Goal: Task Accomplishment & Management: Complete application form

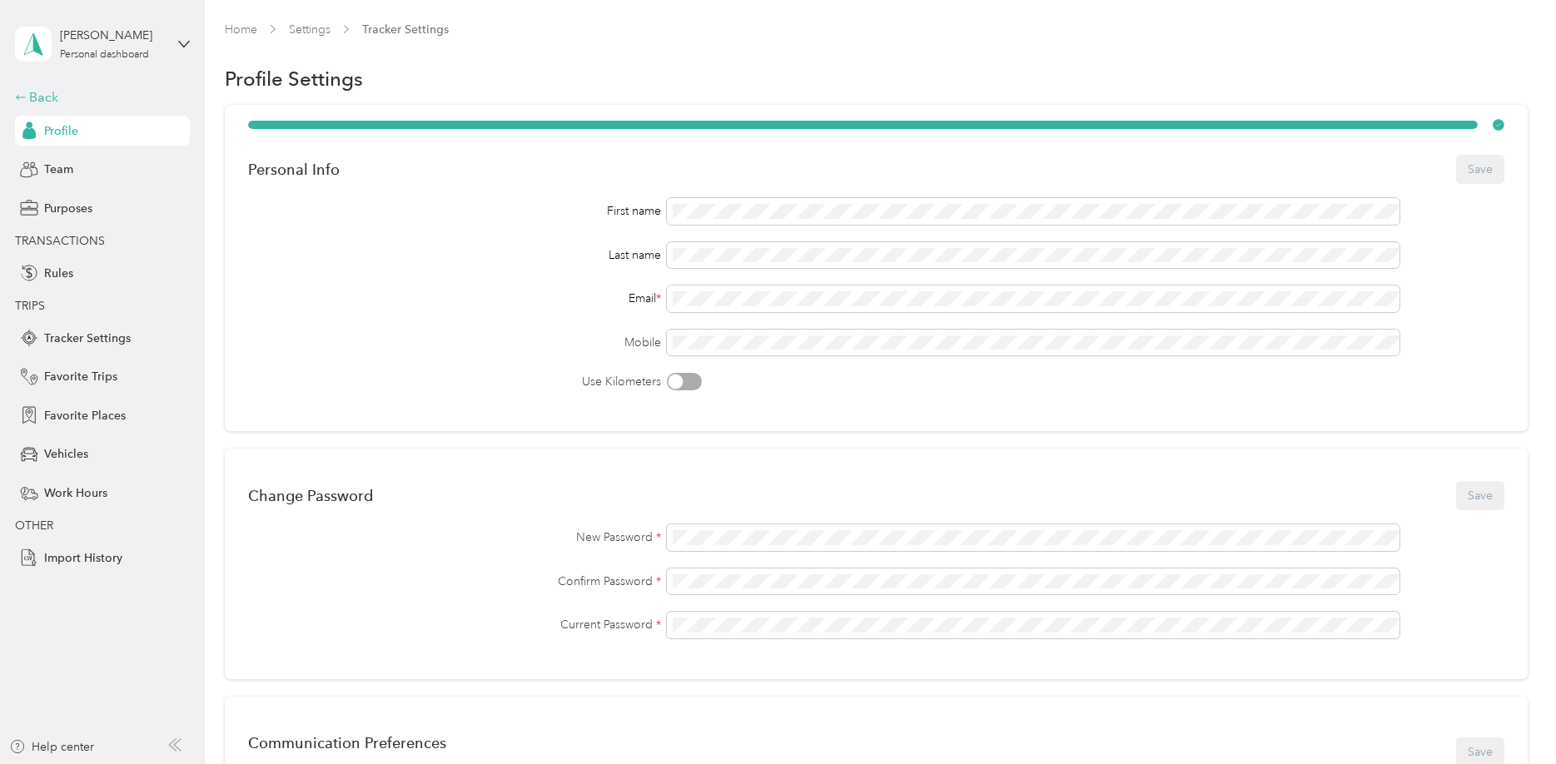
click at [30, 97] on div "Back" at bounding box center [98, 97] width 167 height 20
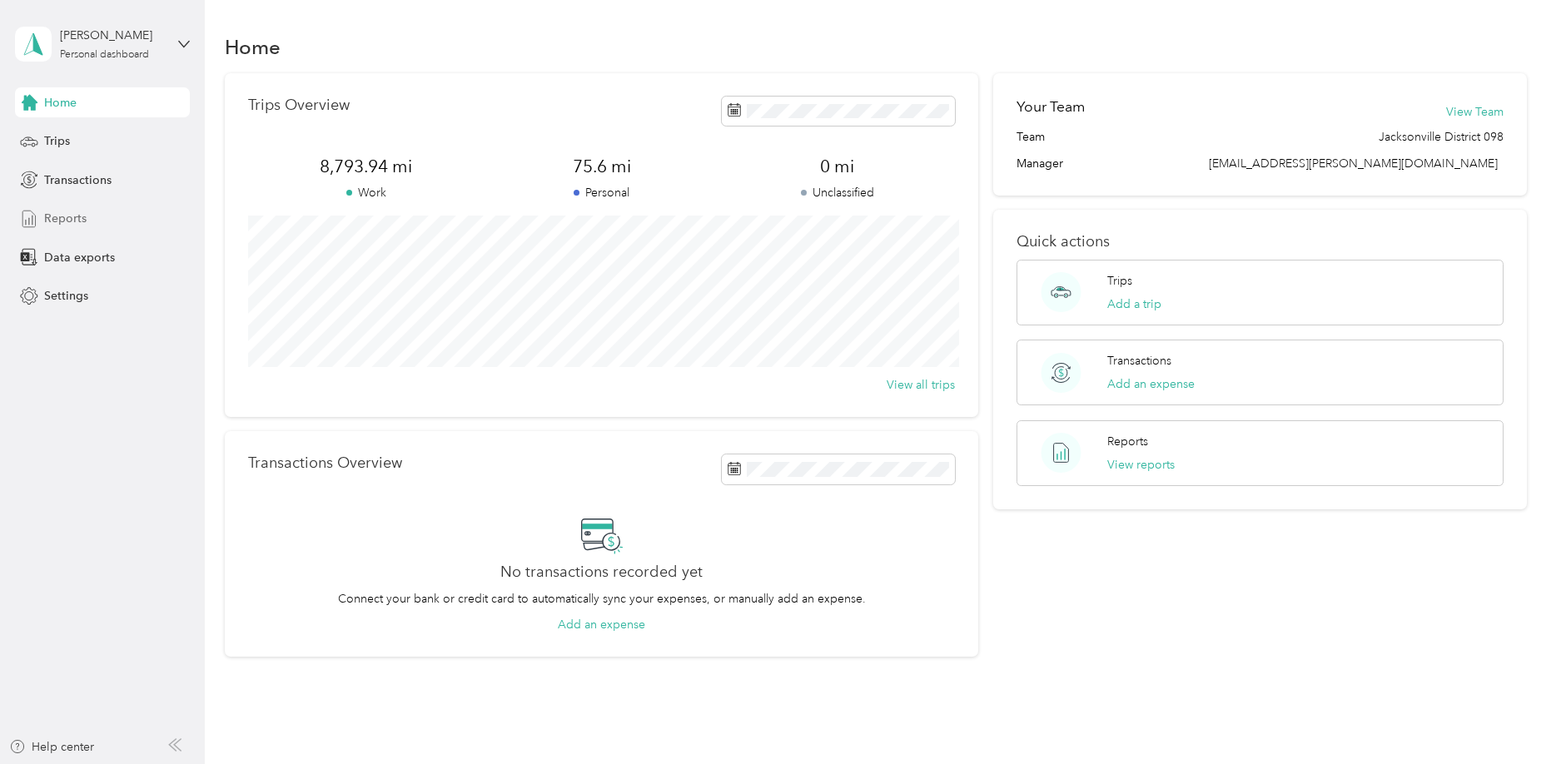
click at [122, 225] on div "Reports" at bounding box center [102, 219] width 175 height 30
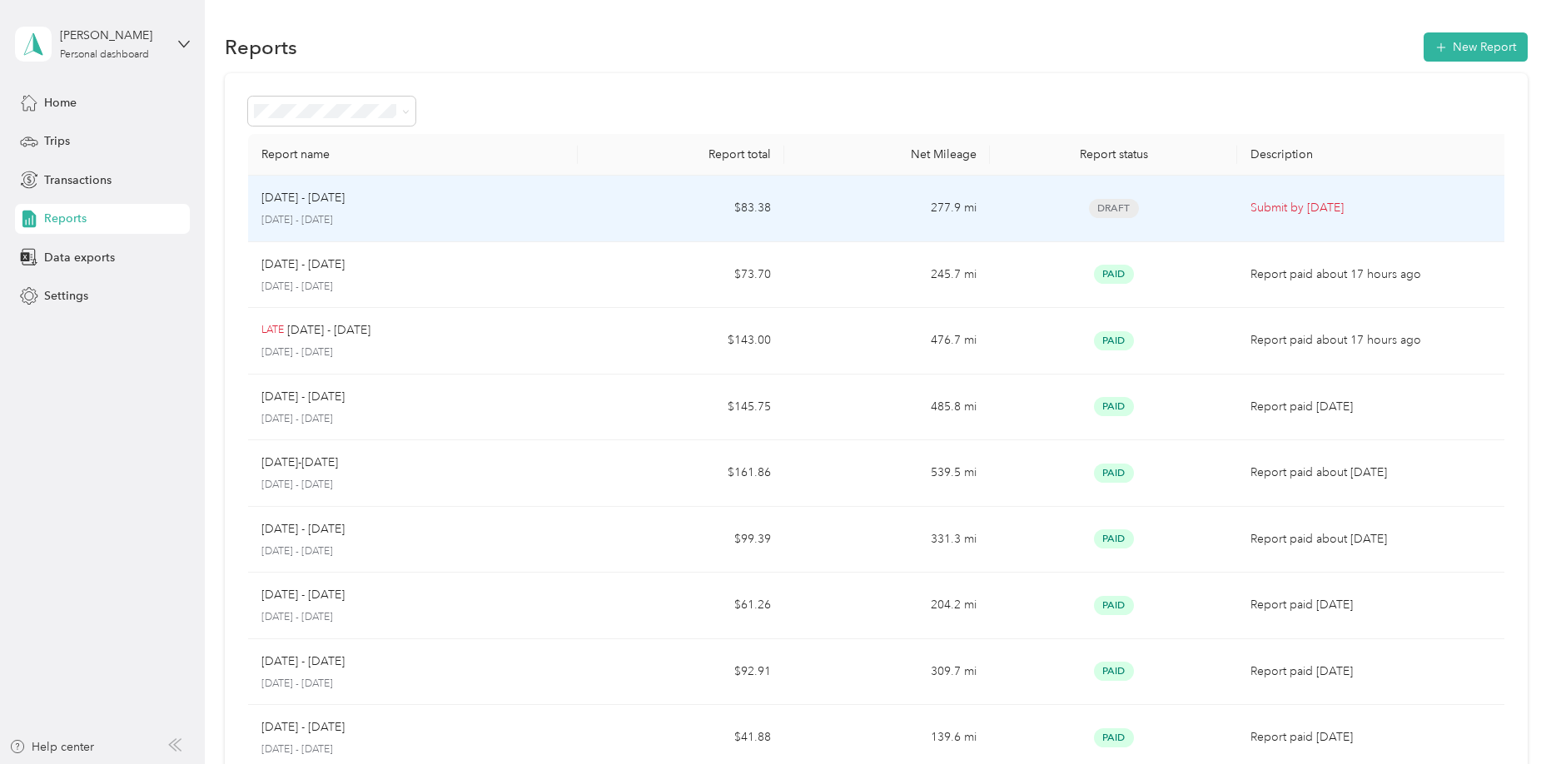
click at [789, 211] on td "277.9 mi" at bounding box center [887, 209] width 207 height 67
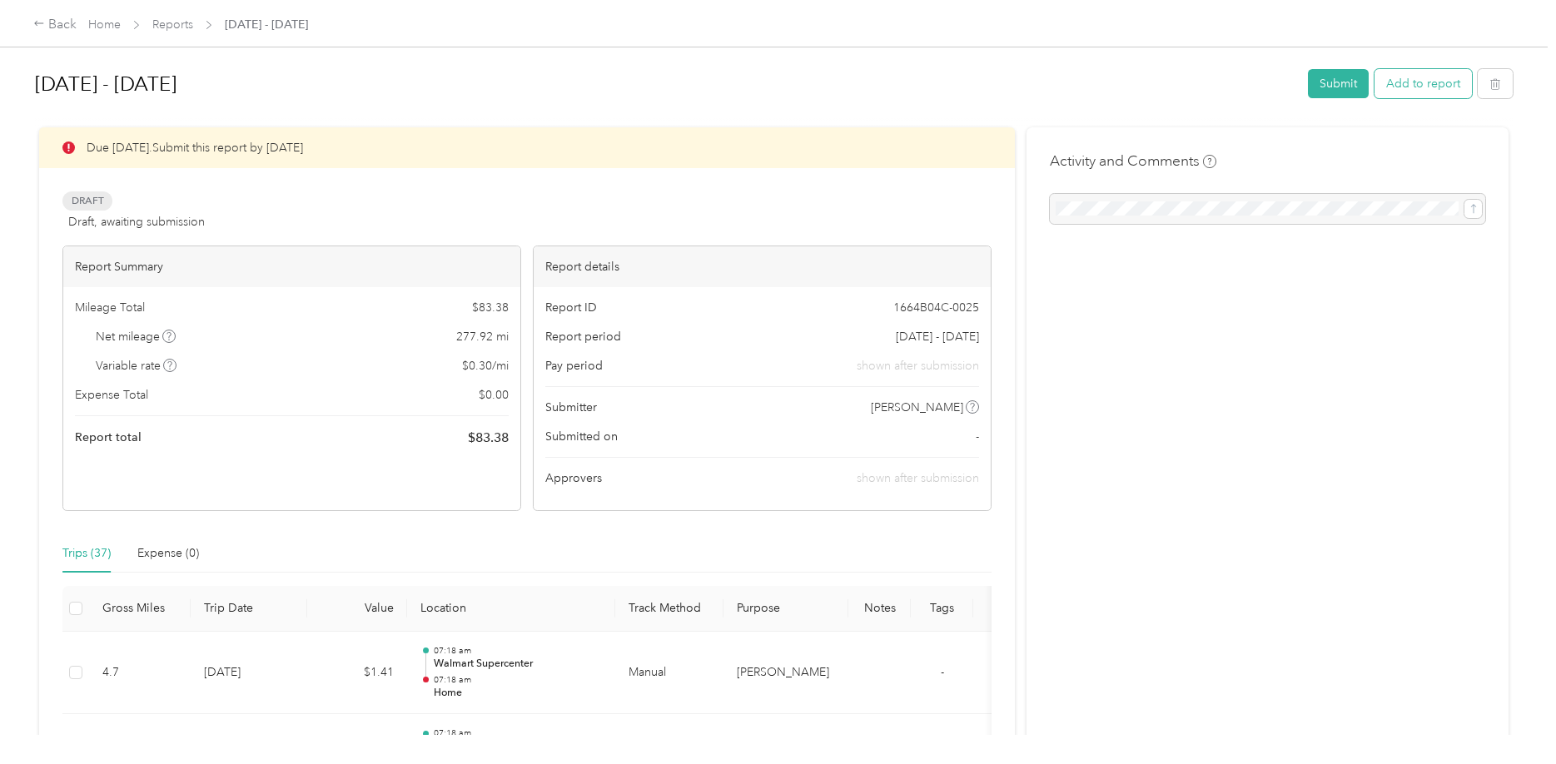
click at [1418, 95] on button "Add to report" at bounding box center [1423, 83] width 97 height 29
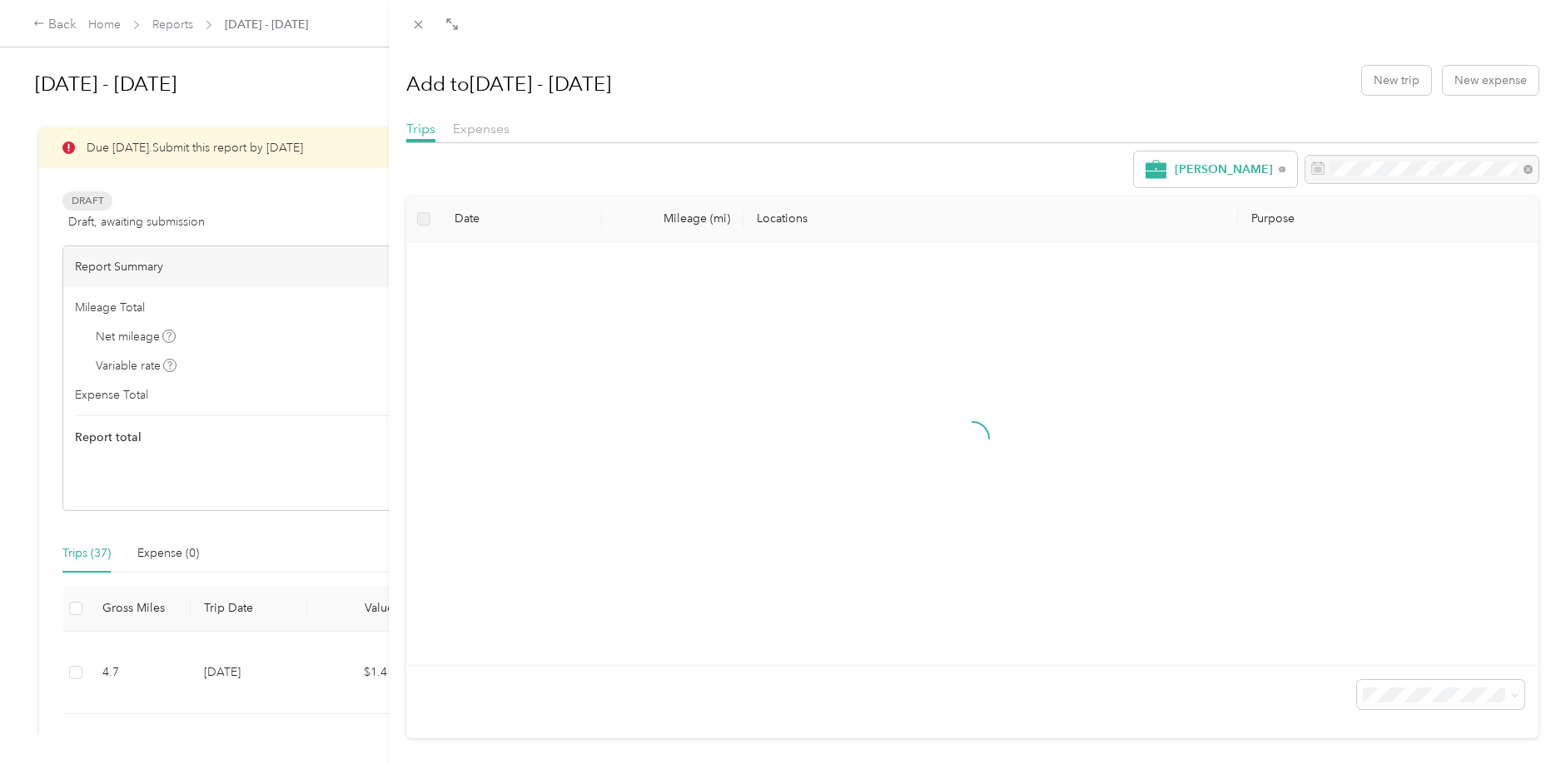
click at [1358, 94] on div "Add to [DATE] - [DATE] New trip New expense" at bounding box center [972, 80] width 1132 height 48
click at [1384, 81] on button "New trip" at bounding box center [1396, 80] width 69 height 29
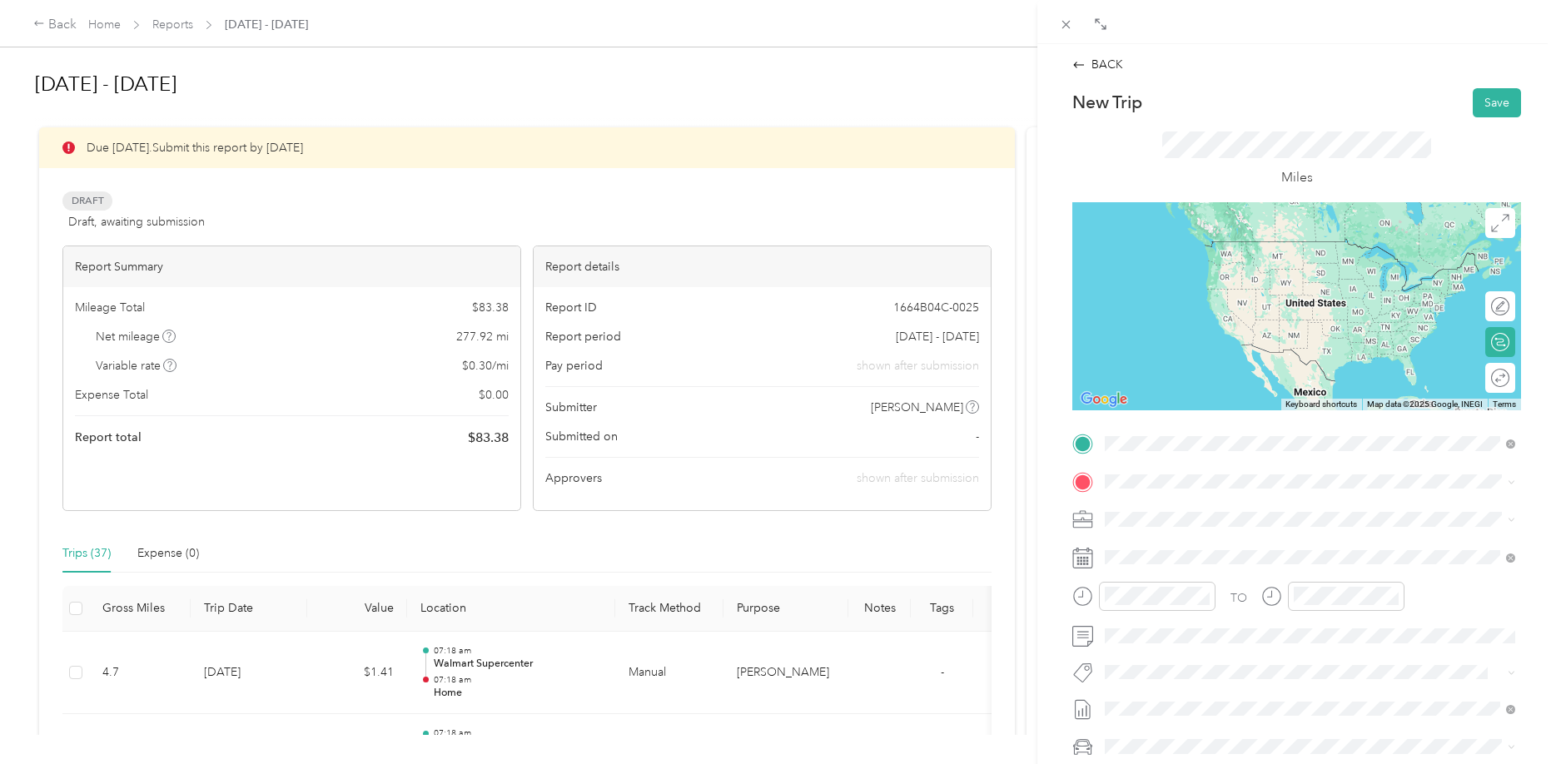
click at [1207, 525] on span "[STREET_ADDRESS][PERSON_NAME][US_STATE]" at bounding box center [1266, 528] width 259 height 14
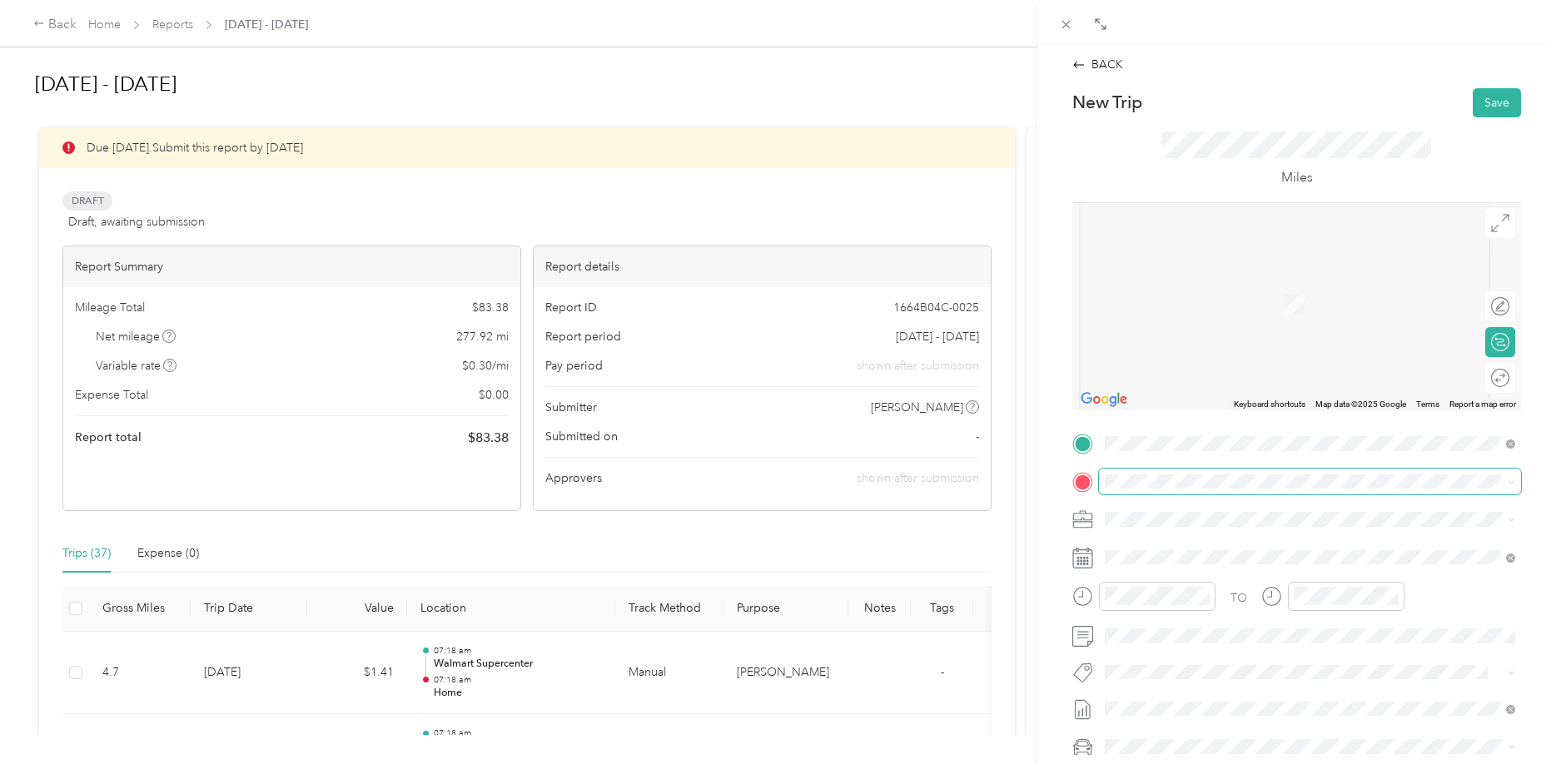
click at [1155, 473] on span at bounding box center [1310, 482] width 422 height 27
click at [1147, 475] on span at bounding box center [1310, 482] width 422 height 27
click at [1137, 490] on span at bounding box center [1310, 482] width 422 height 27
click at [1228, 557] on div "TEAM Walmart Supercenter" at bounding box center [1236, 550] width 198 height 21
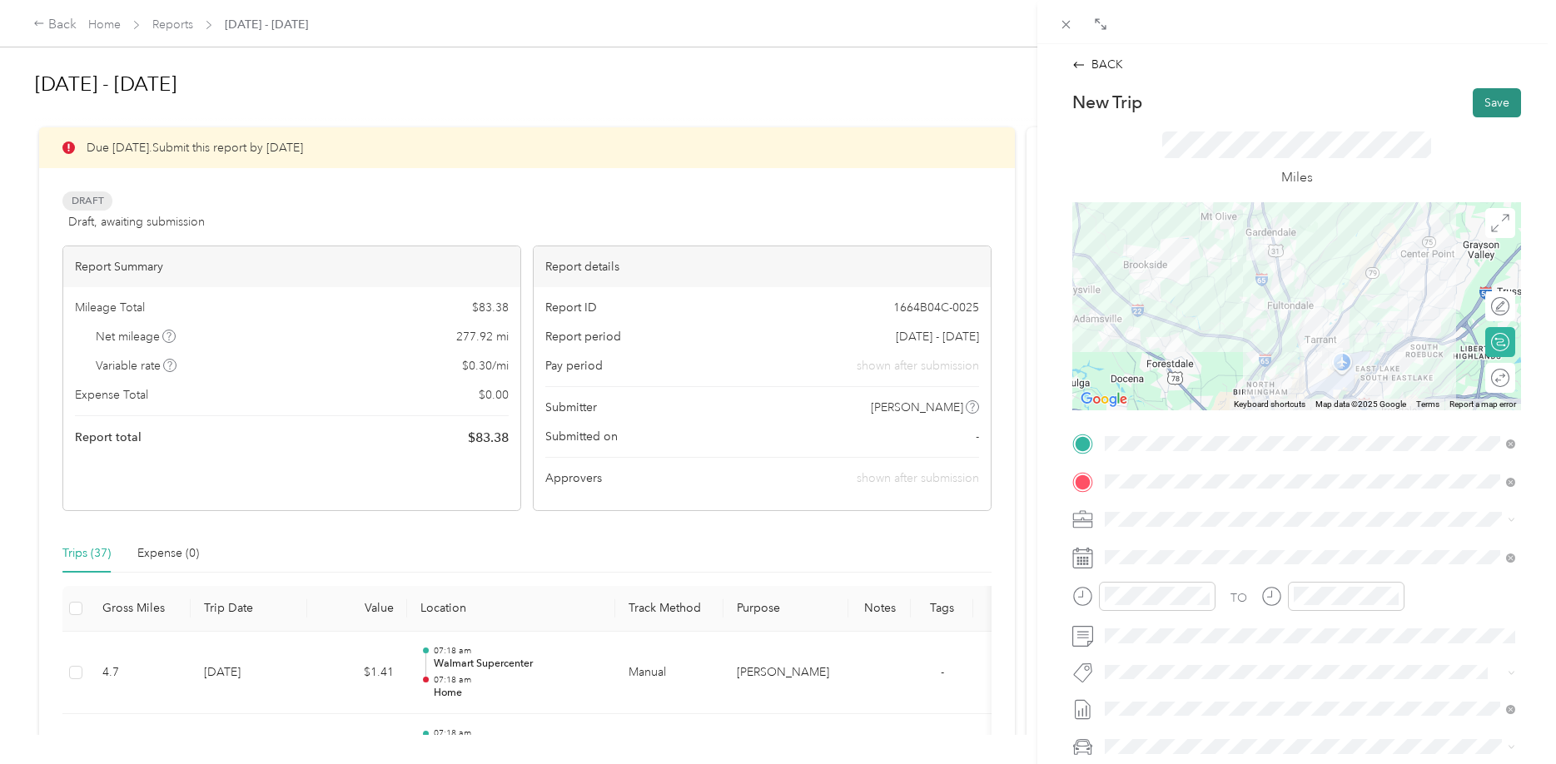
click at [1497, 94] on button "Save" at bounding box center [1497, 102] width 48 height 29
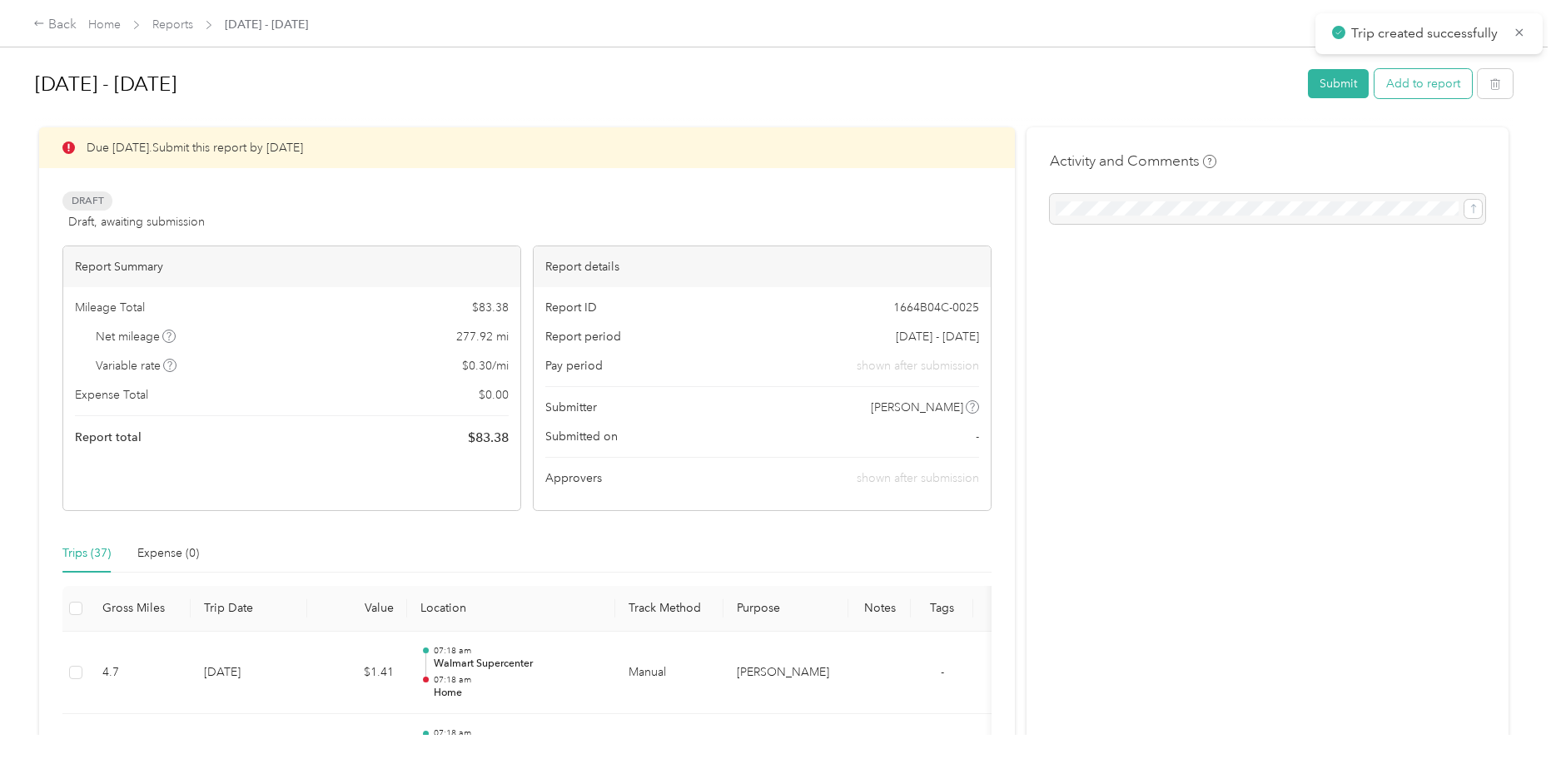
click at [1427, 87] on button "Add to report" at bounding box center [1423, 83] width 97 height 29
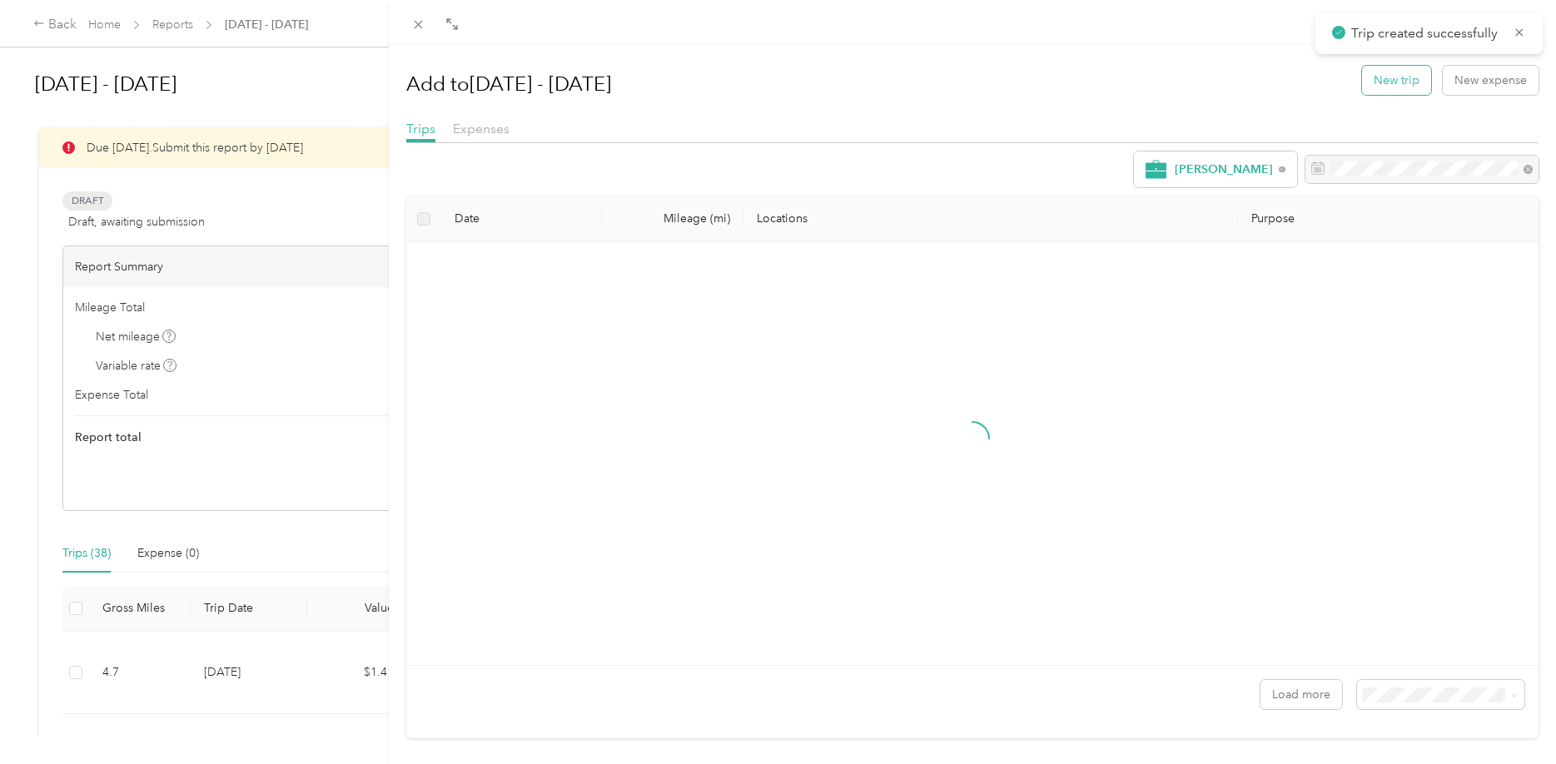
click at [1387, 75] on button "New trip" at bounding box center [1396, 80] width 69 height 29
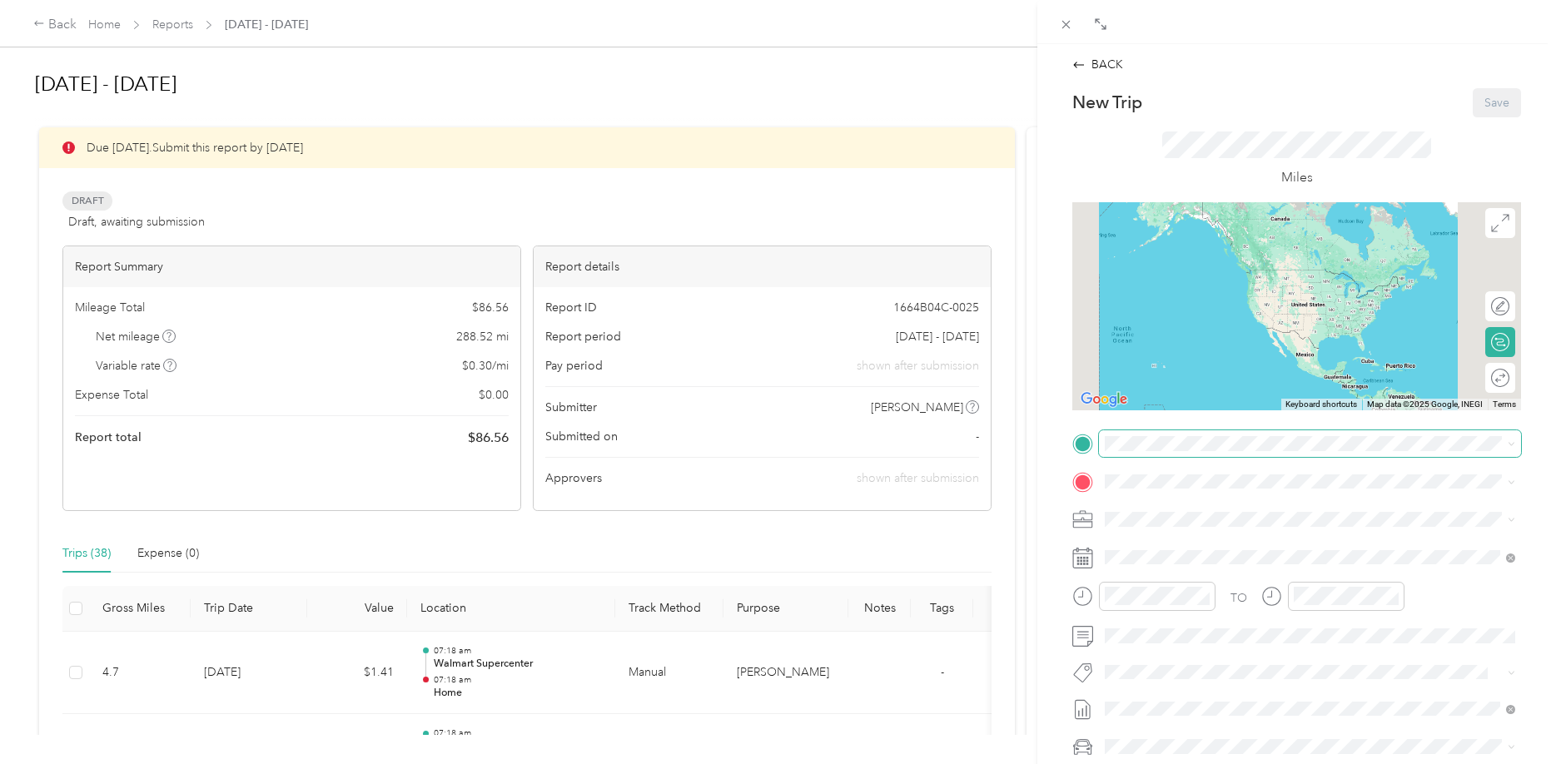
click at [1144, 455] on span at bounding box center [1310, 443] width 422 height 27
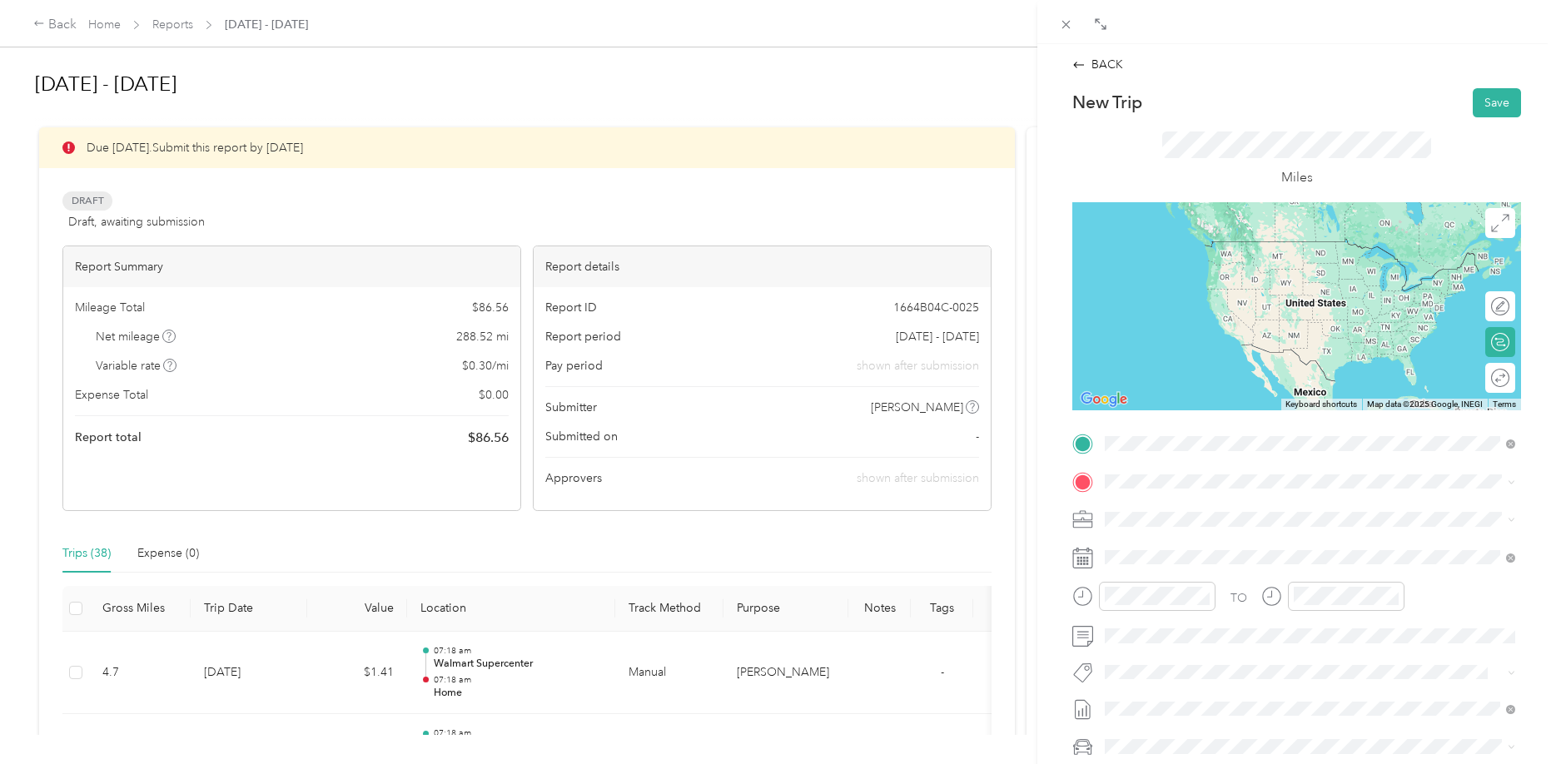
click at [1213, 525] on div "TEAM Walmart Supercenter [STREET_ADDRESS][PERSON_NAME]" at bounding box center [1236, 522] width 198 height 41
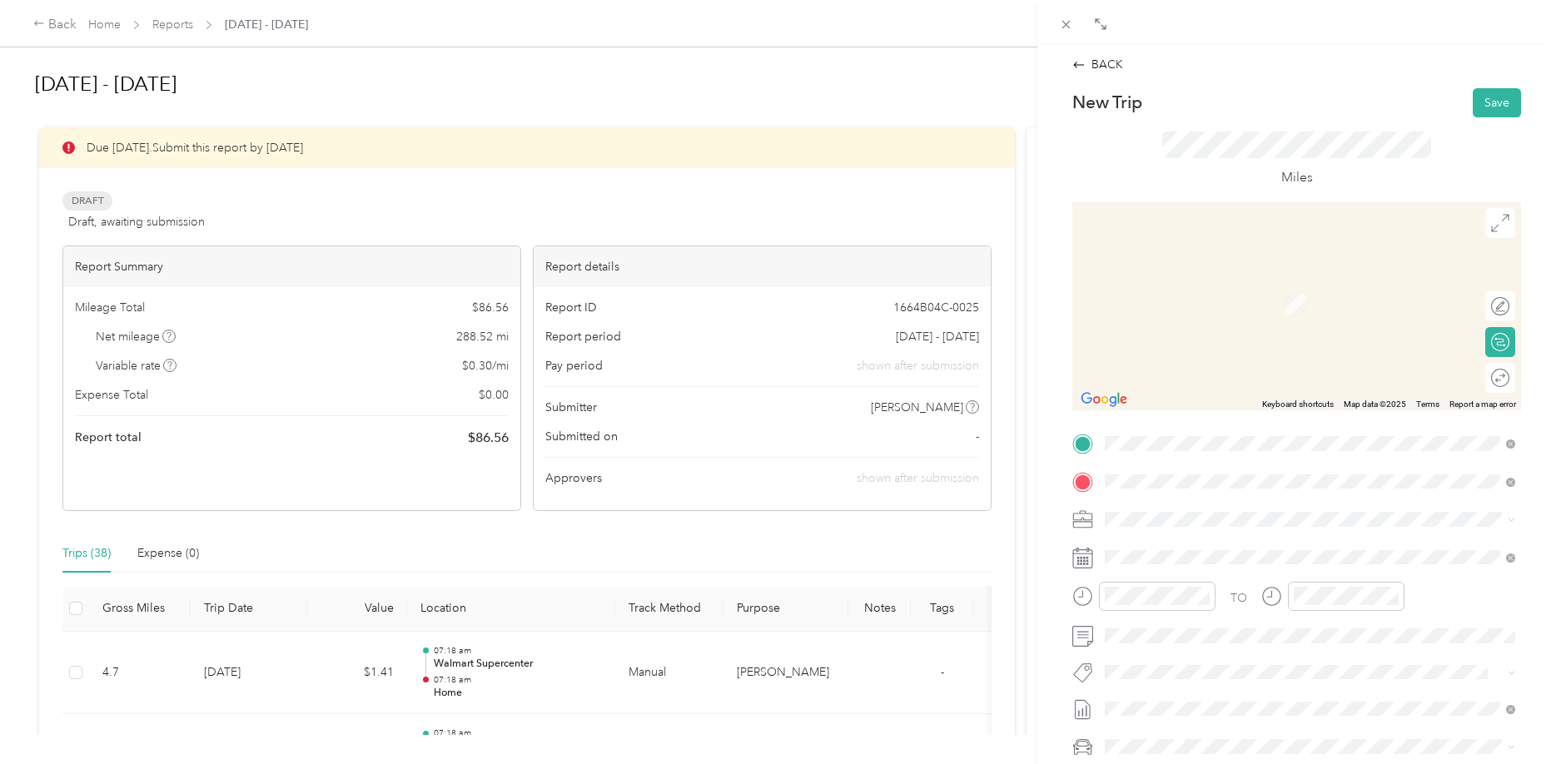
click at [1286, 556] on div "TEAM Walmart Neighborhood Mkt [STREET_ADDRESS][GEOGRAPHIC_DATA], [GEOGRAPHIC_DA…" at bounding box center [1243, 560] width 213 height 41
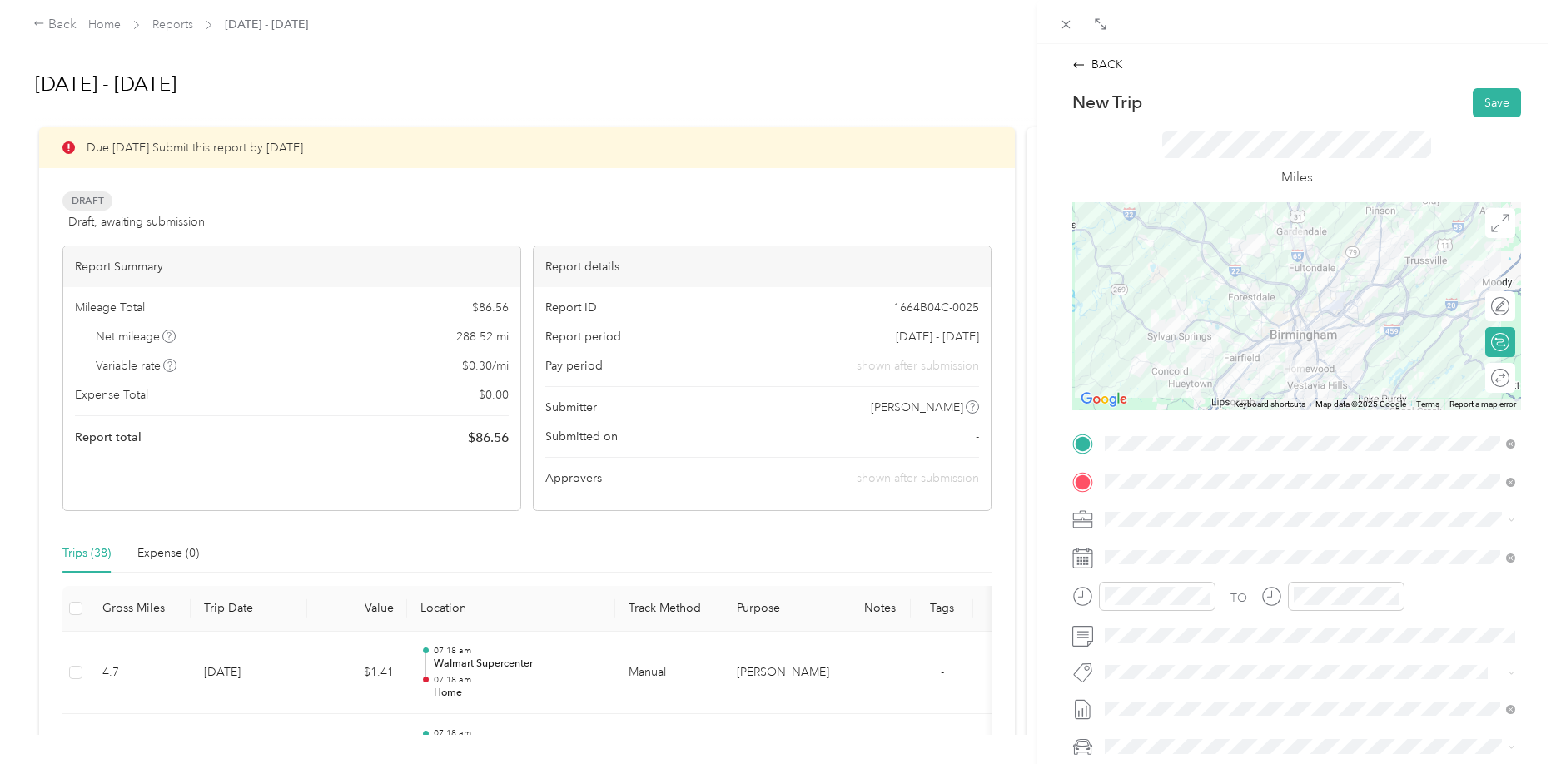
click at [1316, 347] on div at bounding box center [1296, 306] width 449 height 208
click at [1486, 110] on button "Save" at bounding box center [1497, 102] width 48 height 29
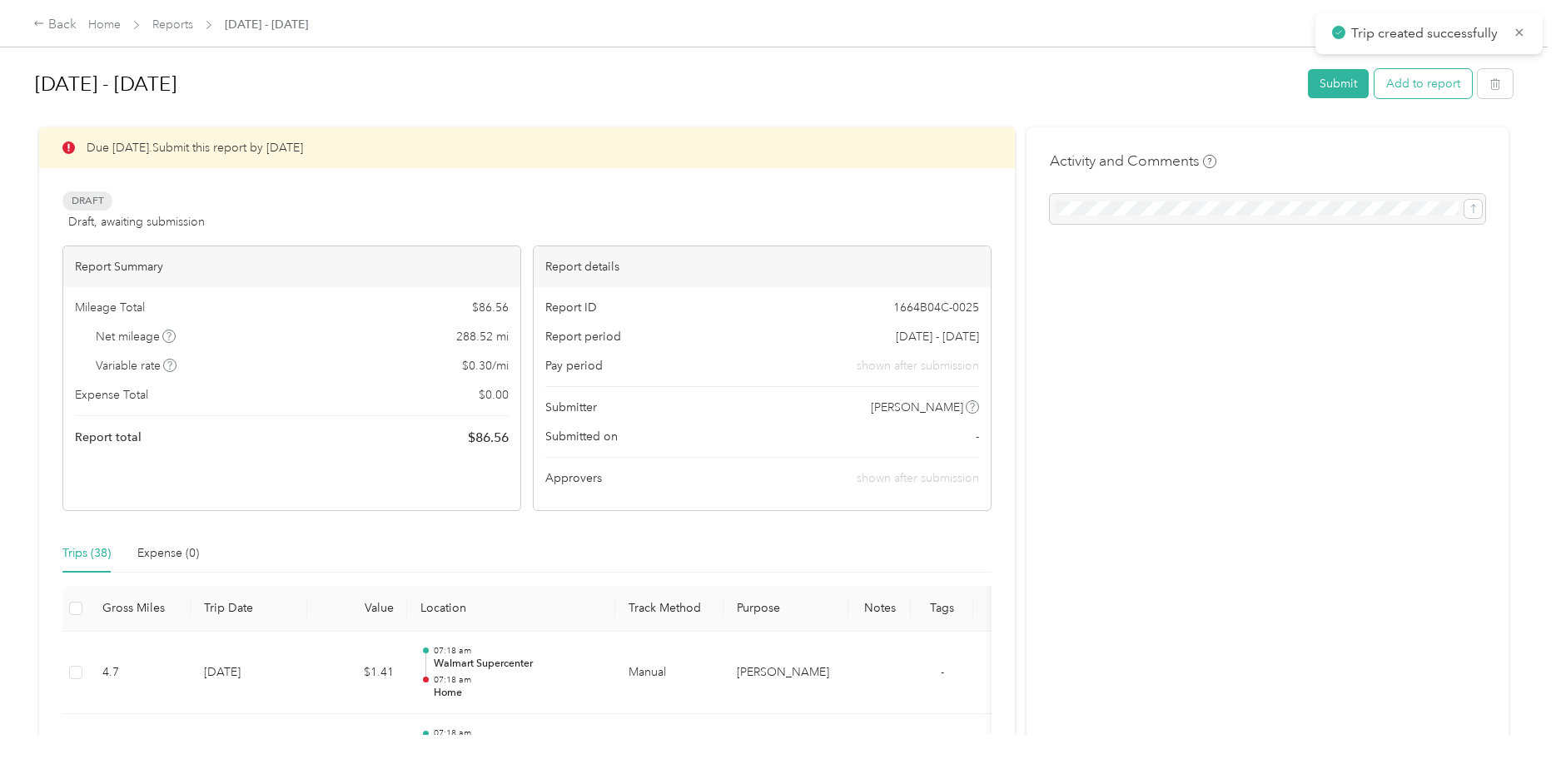
click at [1432, 91] on button "Add to report" at bounding box center [1423, 83] width 97 height 29
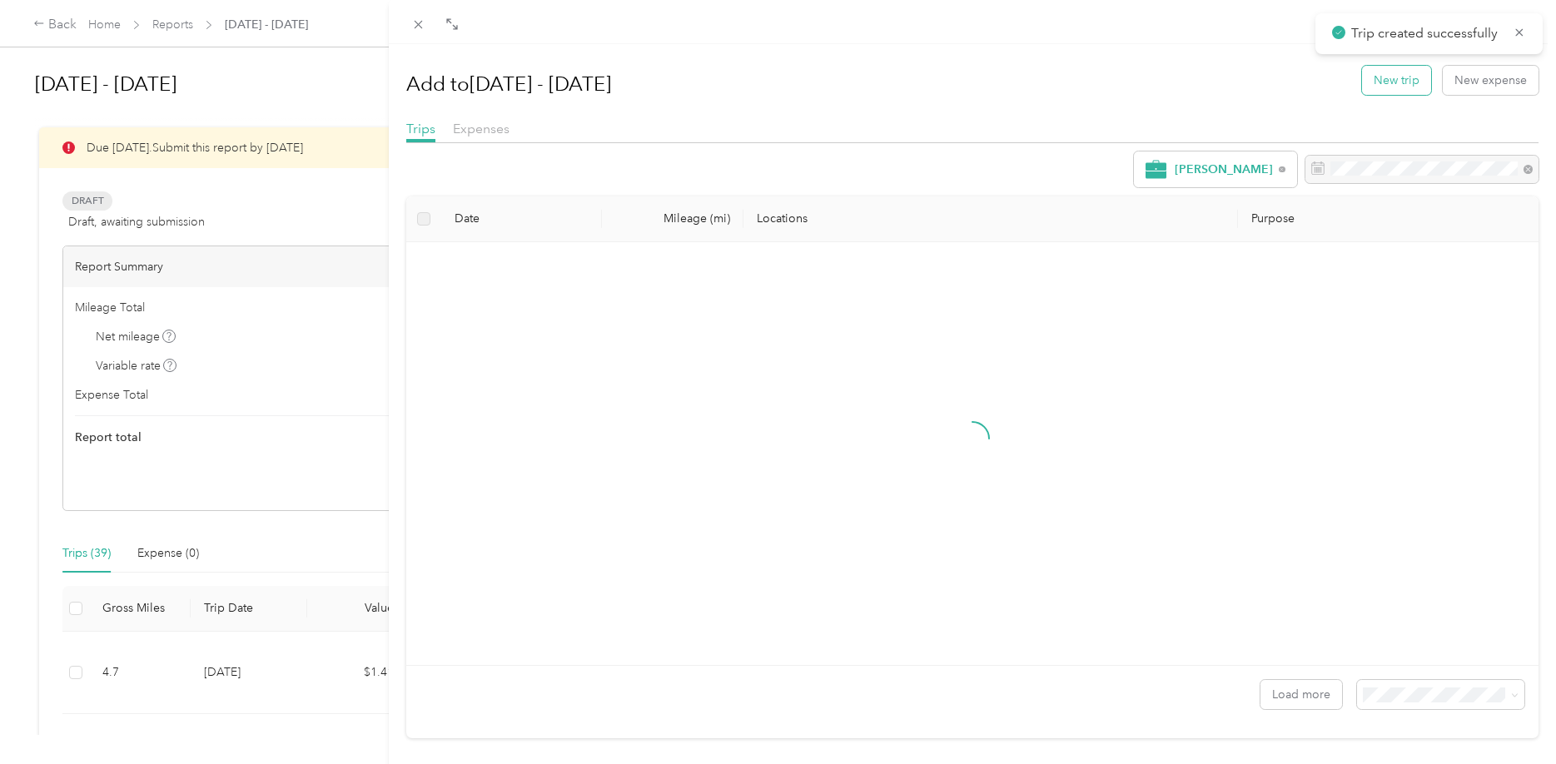
click at [1373, 83] on button "New trip" at bounding box center [1396, 80] width 69 height 29
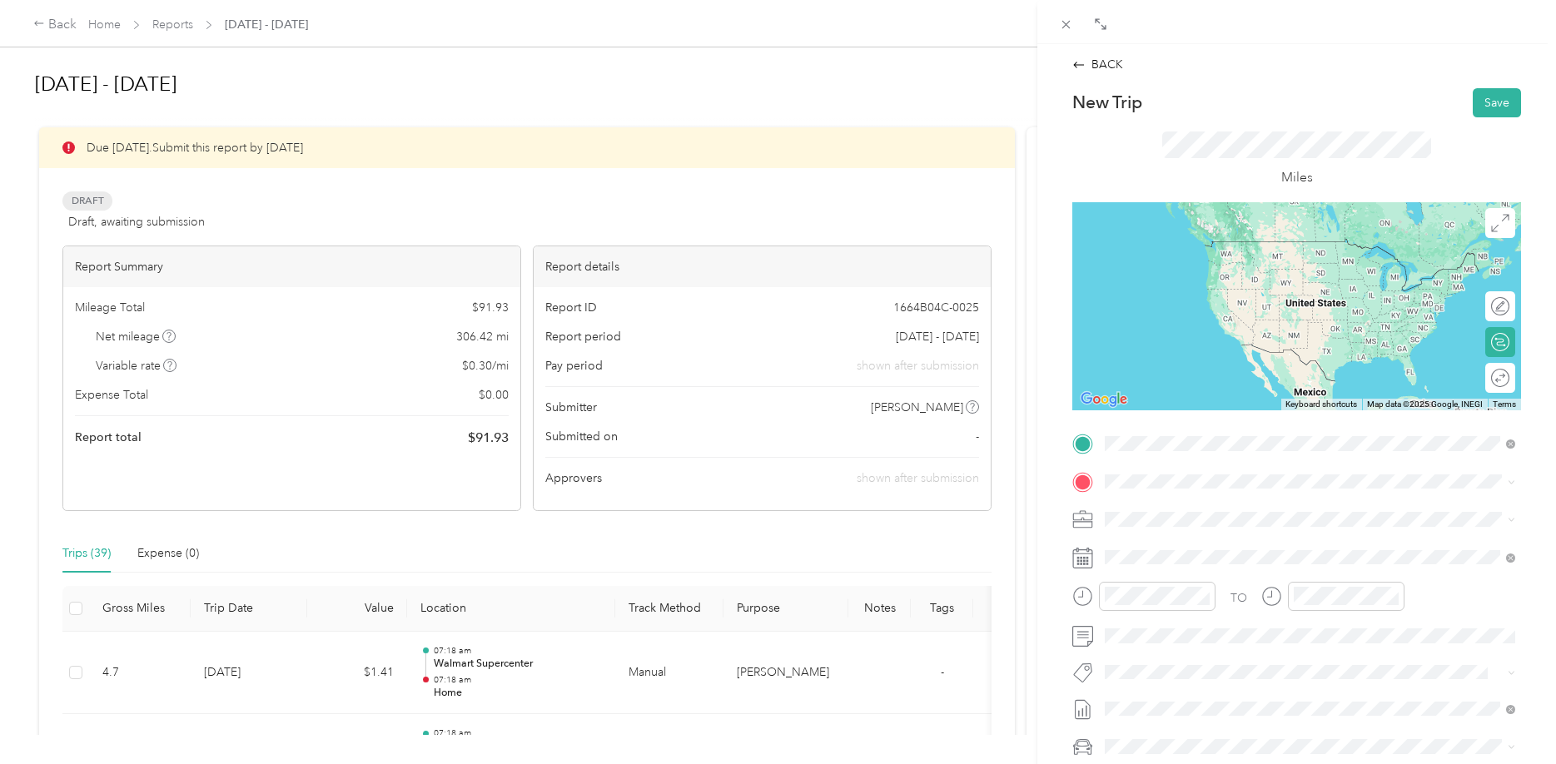
click at [1160, 508] on span "TEAM" at bounding box center [1162, 512] width 28 height 15
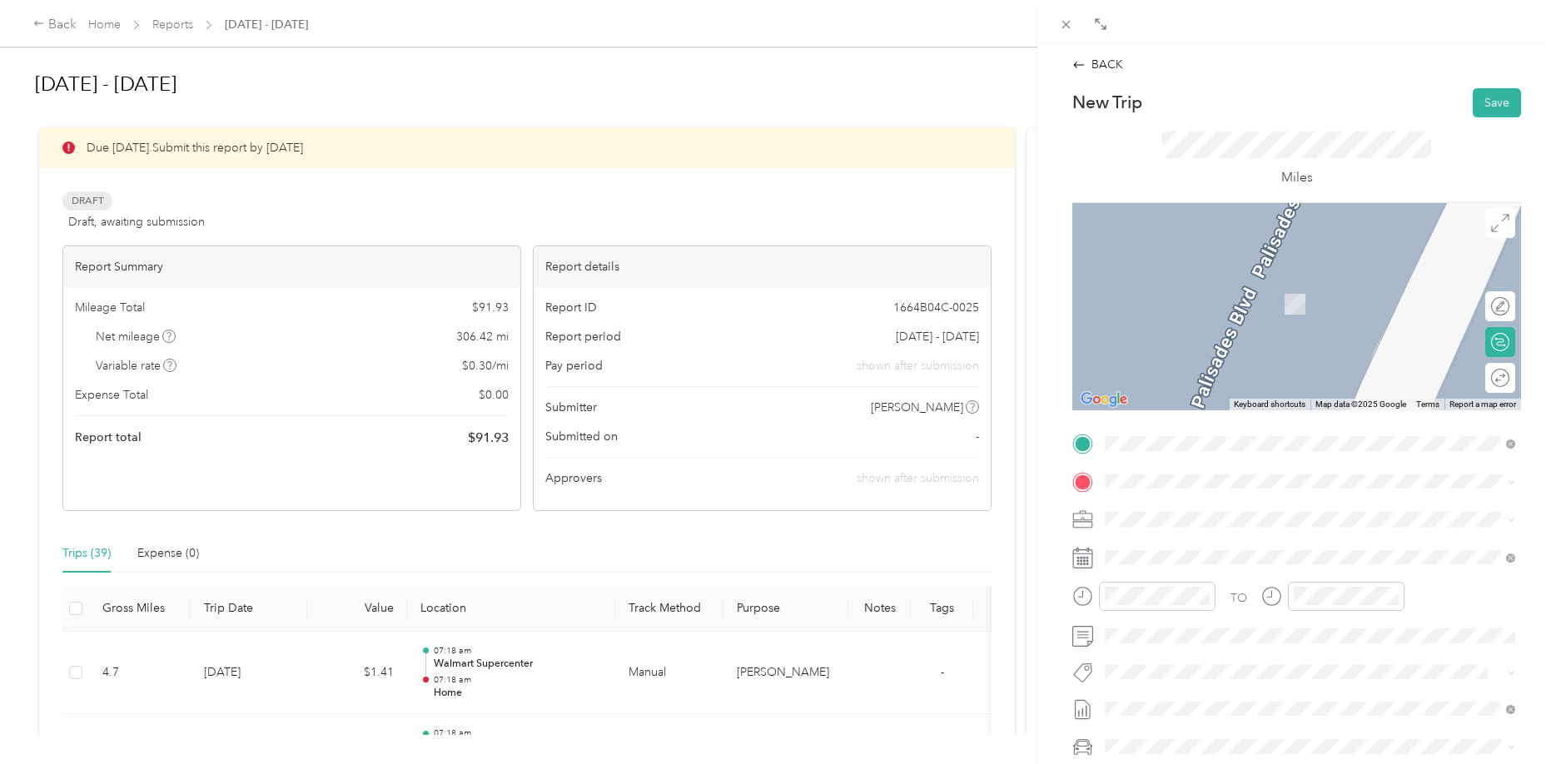
click at [1135, 471] on span at bounding box center [1310, 482] width 422 height 27
click at [1234, 525] on li "From your Favorite places" at bounding box center [1310, 508] width 422 height 35
click at [1358, 545] on div "TEAM Walmart Supercenter [STREET_ADDRESS]" at bounding box center [1310, 558] width 399 height 47
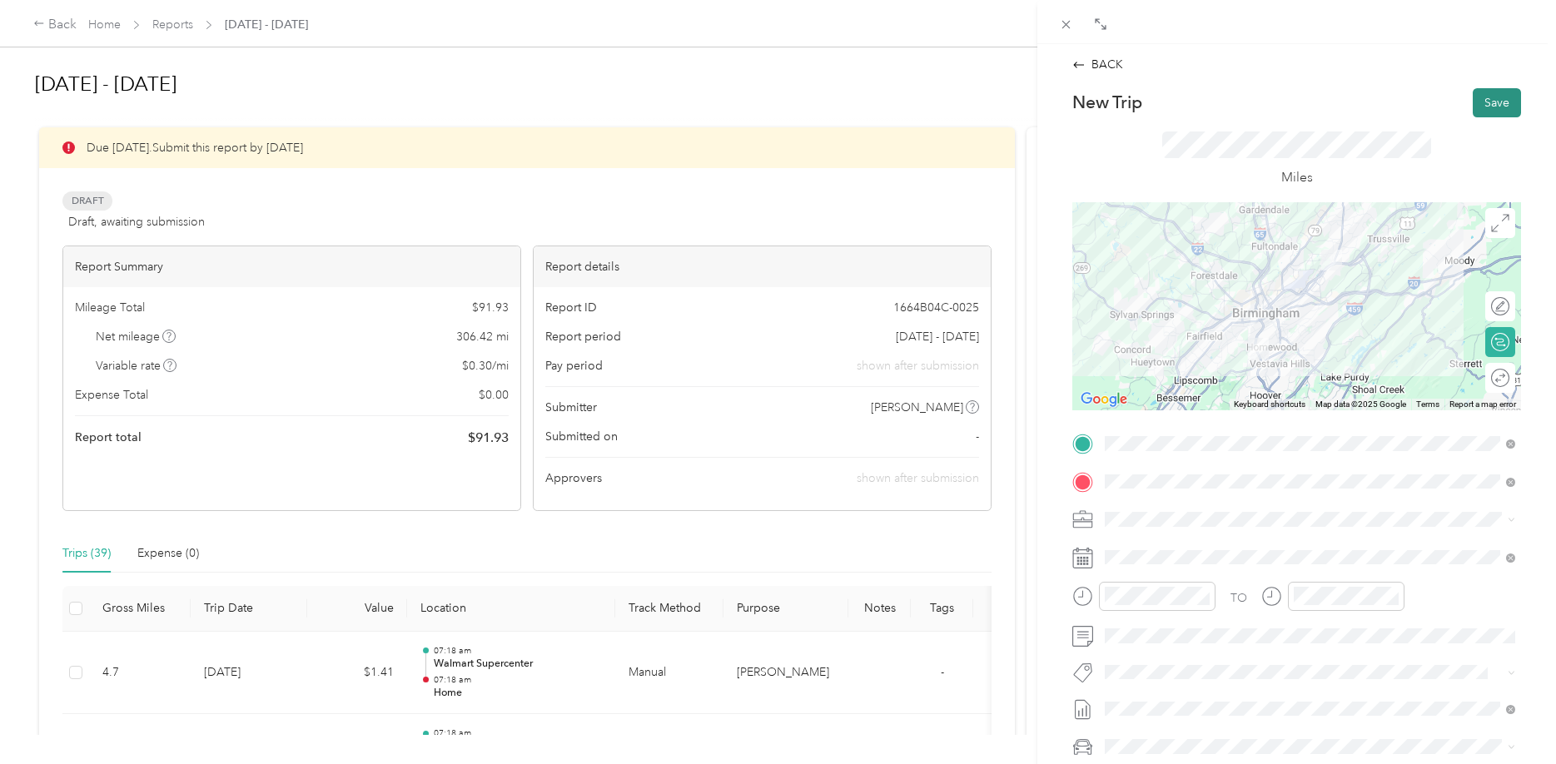
click at [1483, 104] on button "Save" at bounding box center [1497, 102] width 48 height 29
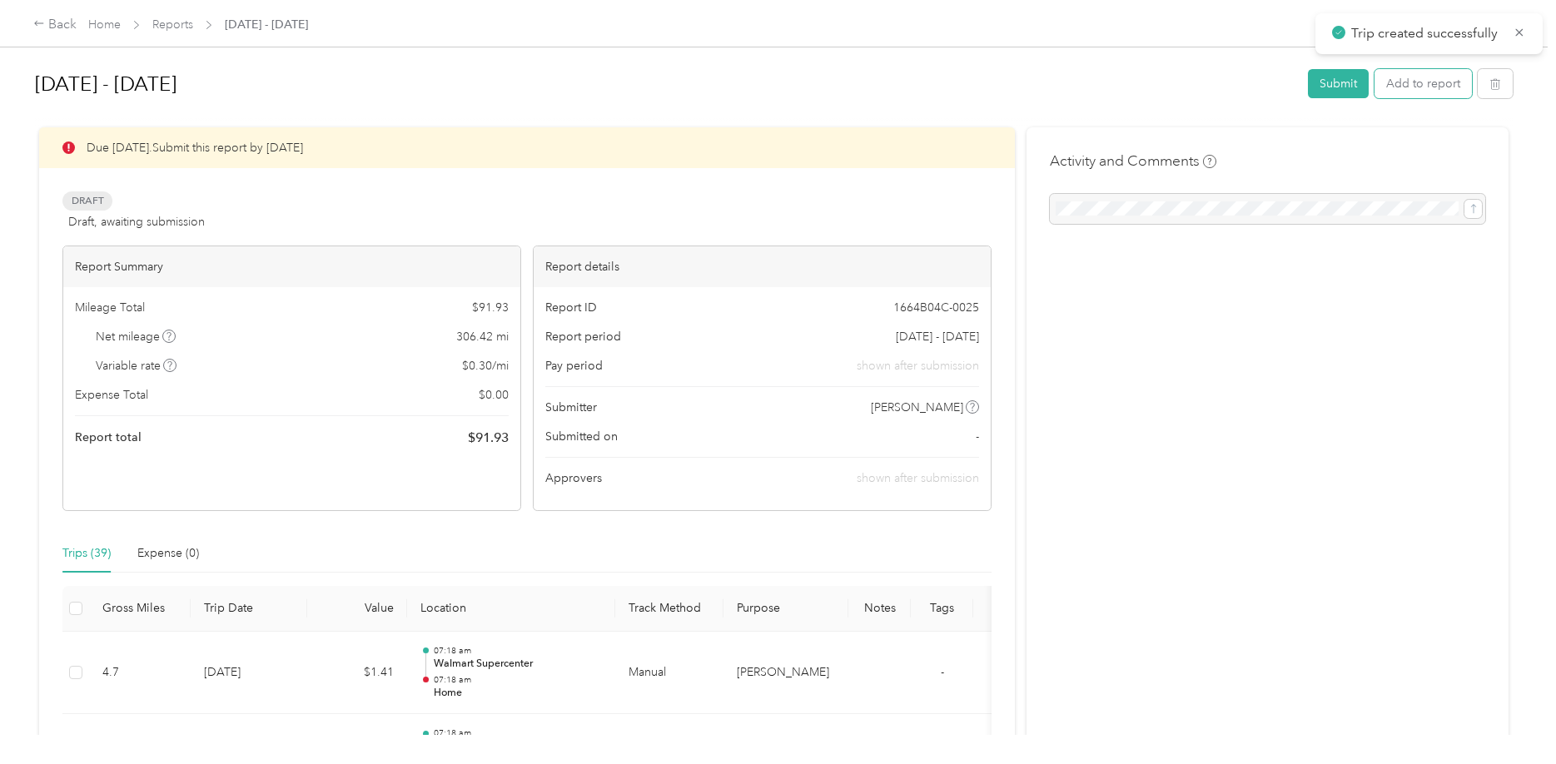
click at [1461, 77] on button "Add to report" at bounding box center [1423, 83] width 97 height 29
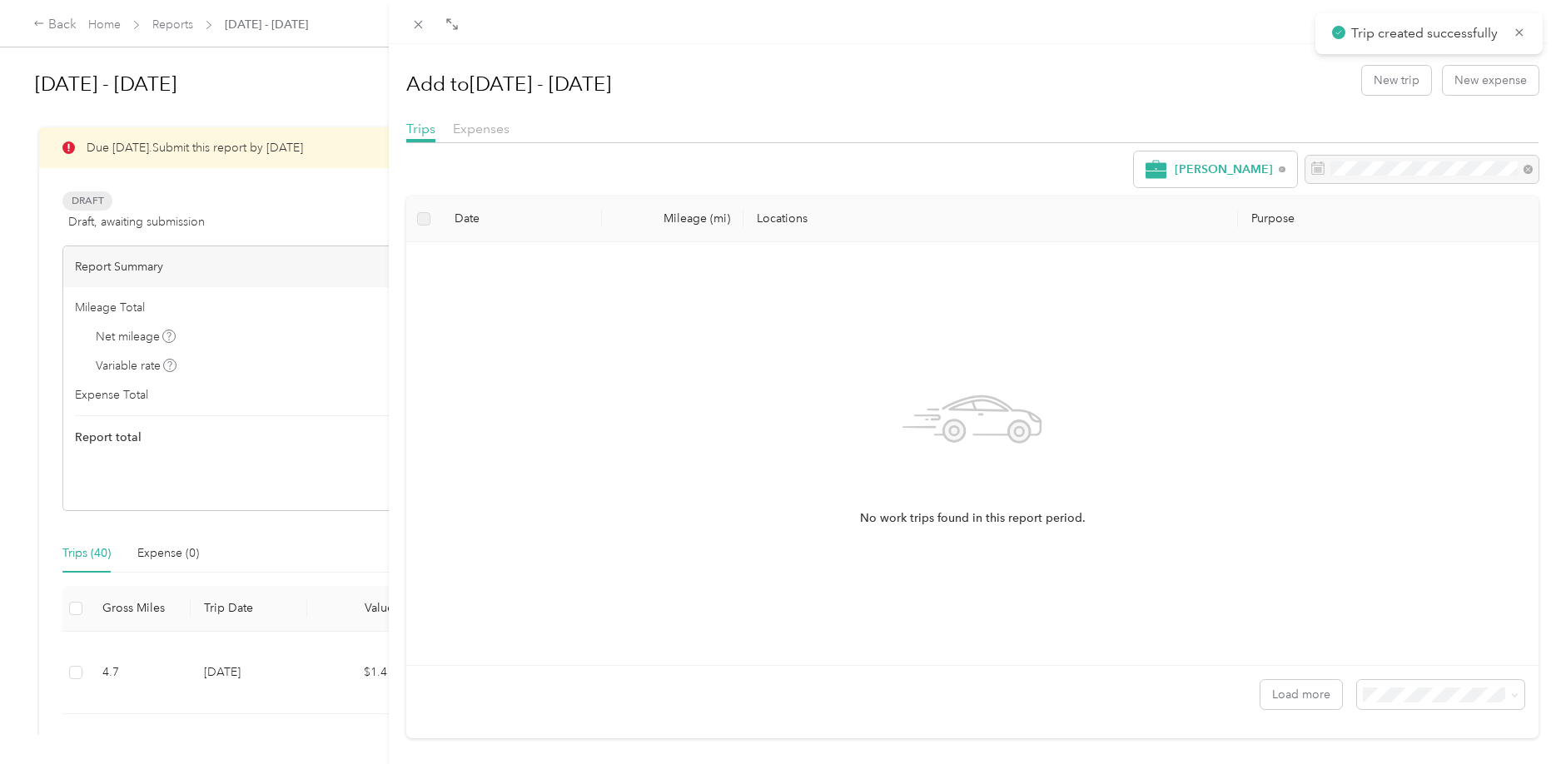
click at [1406, 65] on div "Add to [DATE] - [DATE] New trip New expense" at bounding box center [972, 80] width 1132 height 48
click at [1404, 75] on button "New trip" at bounding box center [1396, 80] width 69 height 29
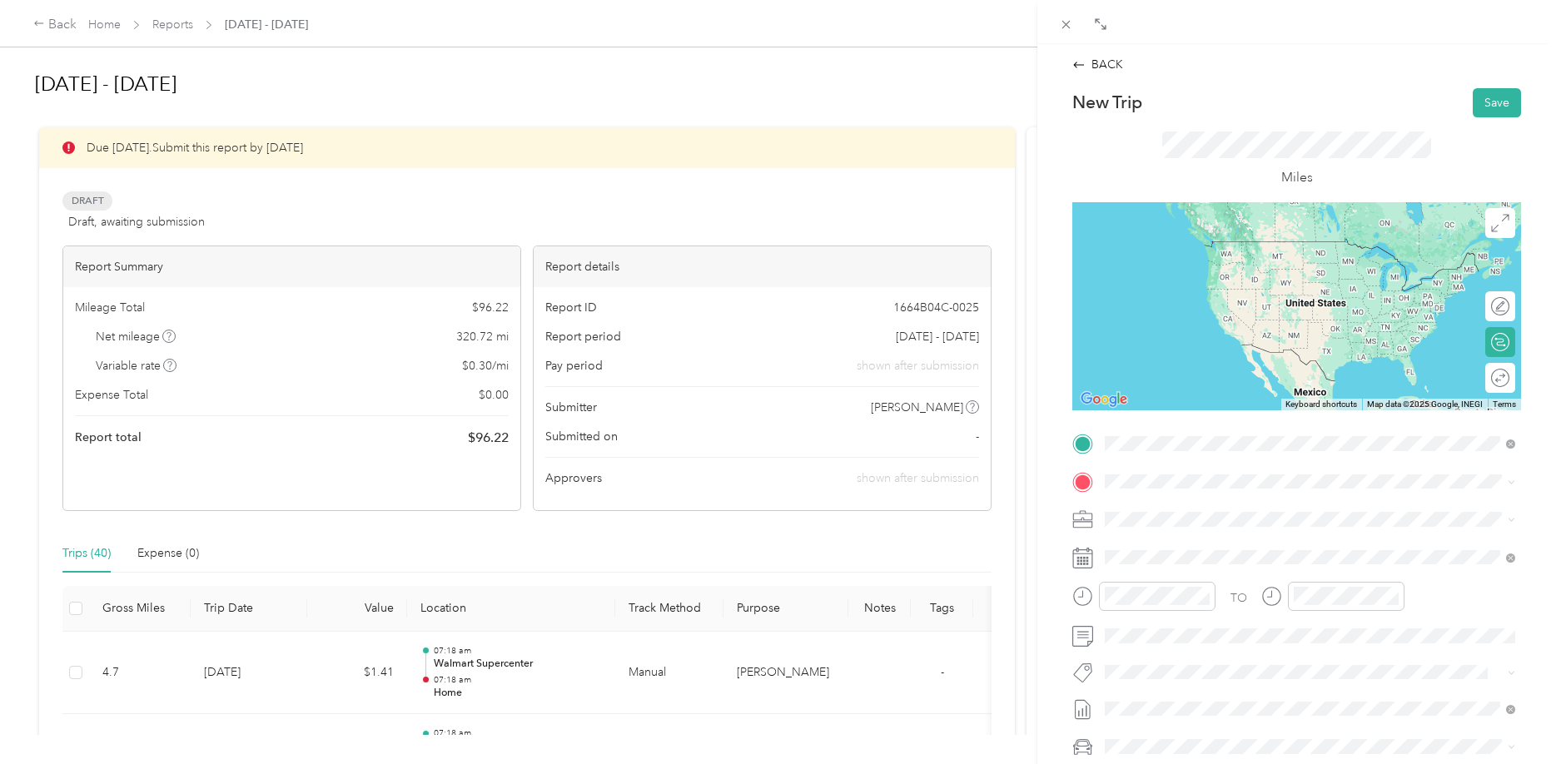
click at [1168, 513] on div "Home [STREET_ADDRESS][PERSON_NAME][US_STATE]" at bounding box center [1266, 519] width 259 height 35
click at [1215, 514] on div "TEAM Walmart Supercenter" at bounding box center [1223, 509] width 172 height 21
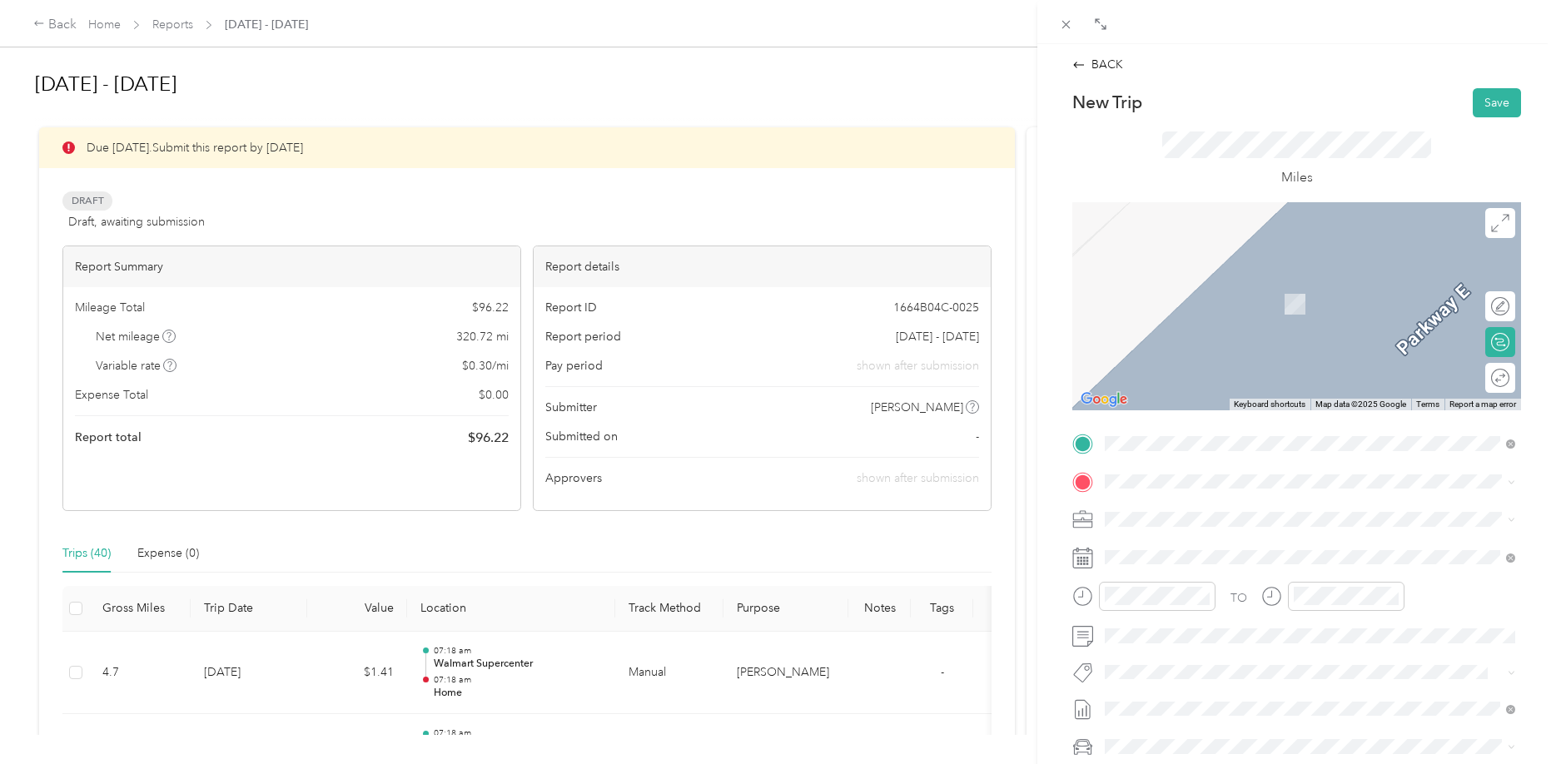
click at [1221, 558] on div "Home [STREET_ADDRESS][PERSON_NAME][US_STATE]" at bounding box center [1266, 552] width 259 height 35
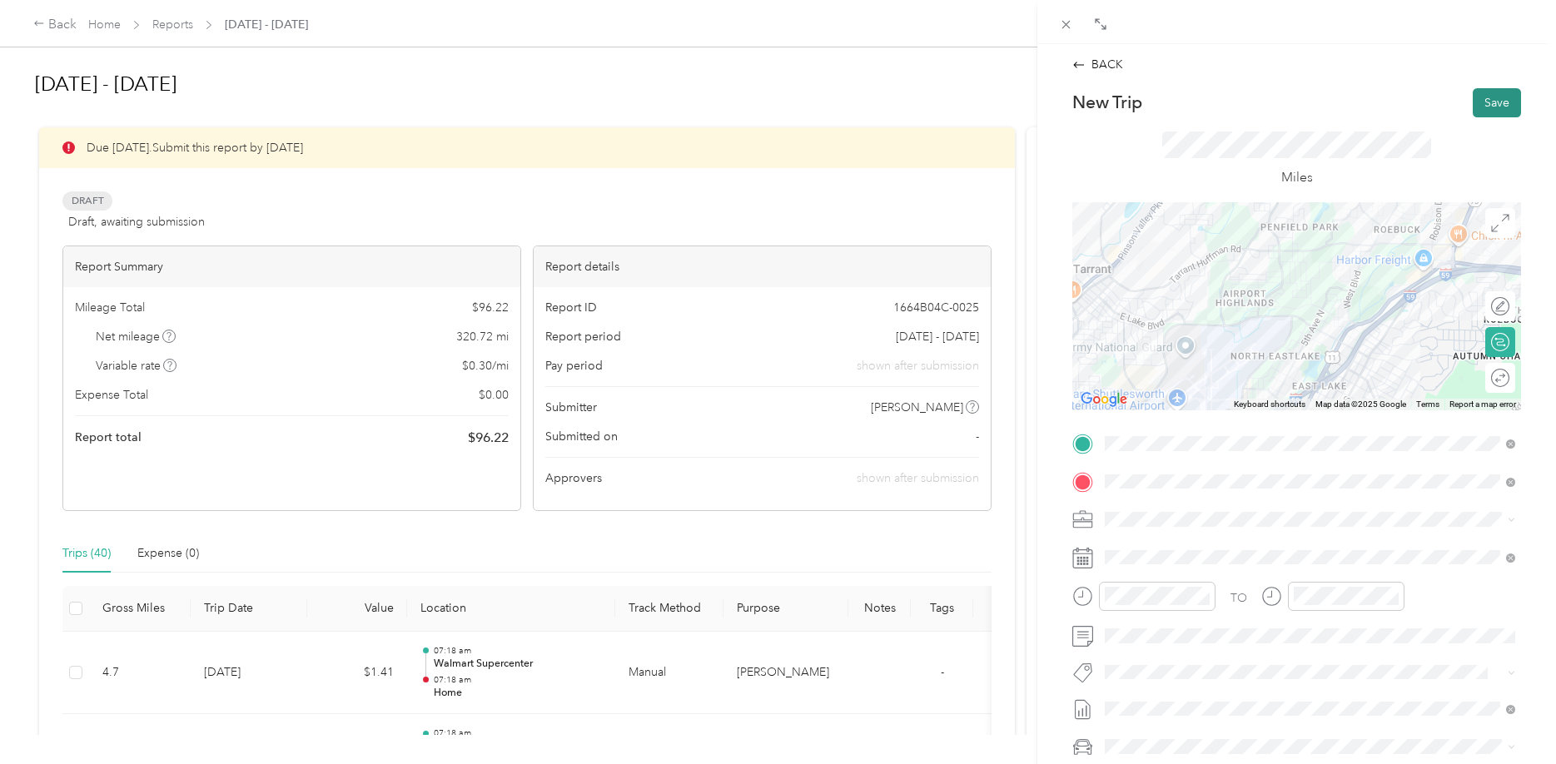
click at [1510, 117] on div "New Trip Save This trip cannot be edited because it is either under review, app…" at bounding box center [1296, 460] width 449 height 745
click at [1507, 112] on button "Save" at bounding box center [1497, 102] width 48 height 29
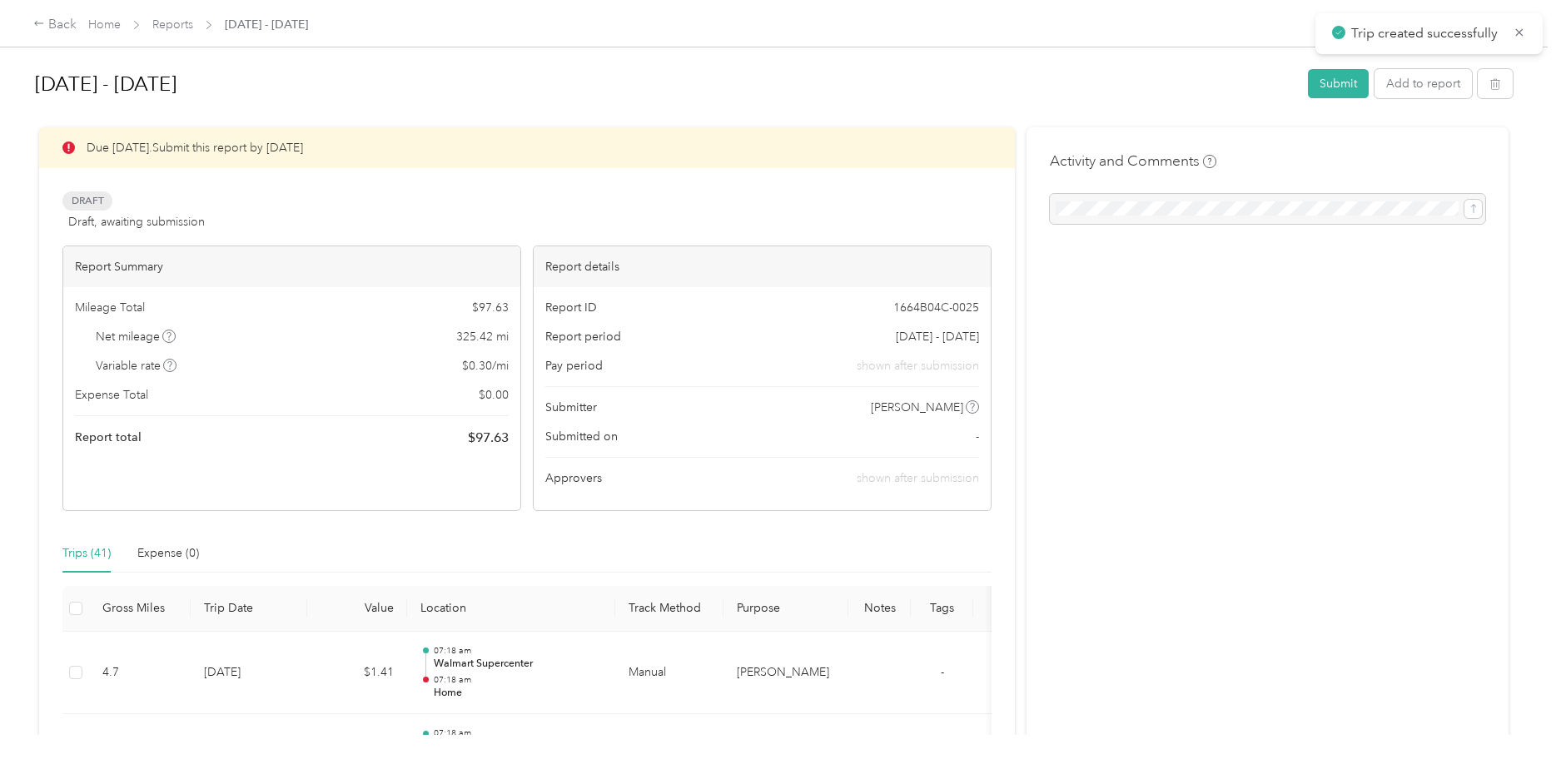
click at [626, 212] on div "Draft Draft, awaiting submission View activity & comments" at bounding box center [526, 212] width 929 height 40
click at [1324, 76] on button "Submit" at bounding box center [1338, 83] width 61 height 29
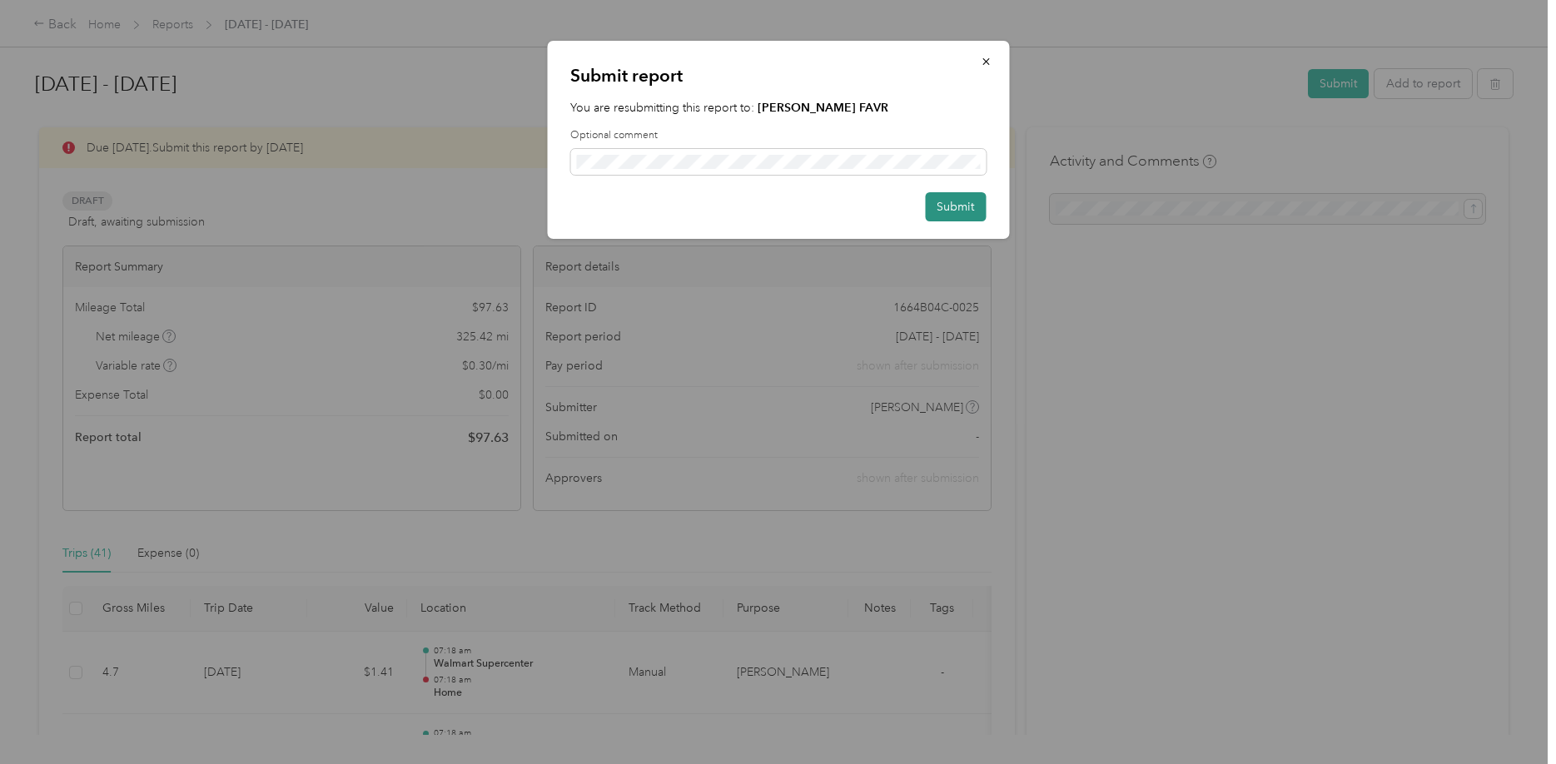
click at [941, 197] on button "Submit" at bounding box center [955, 206] width 61 height 29
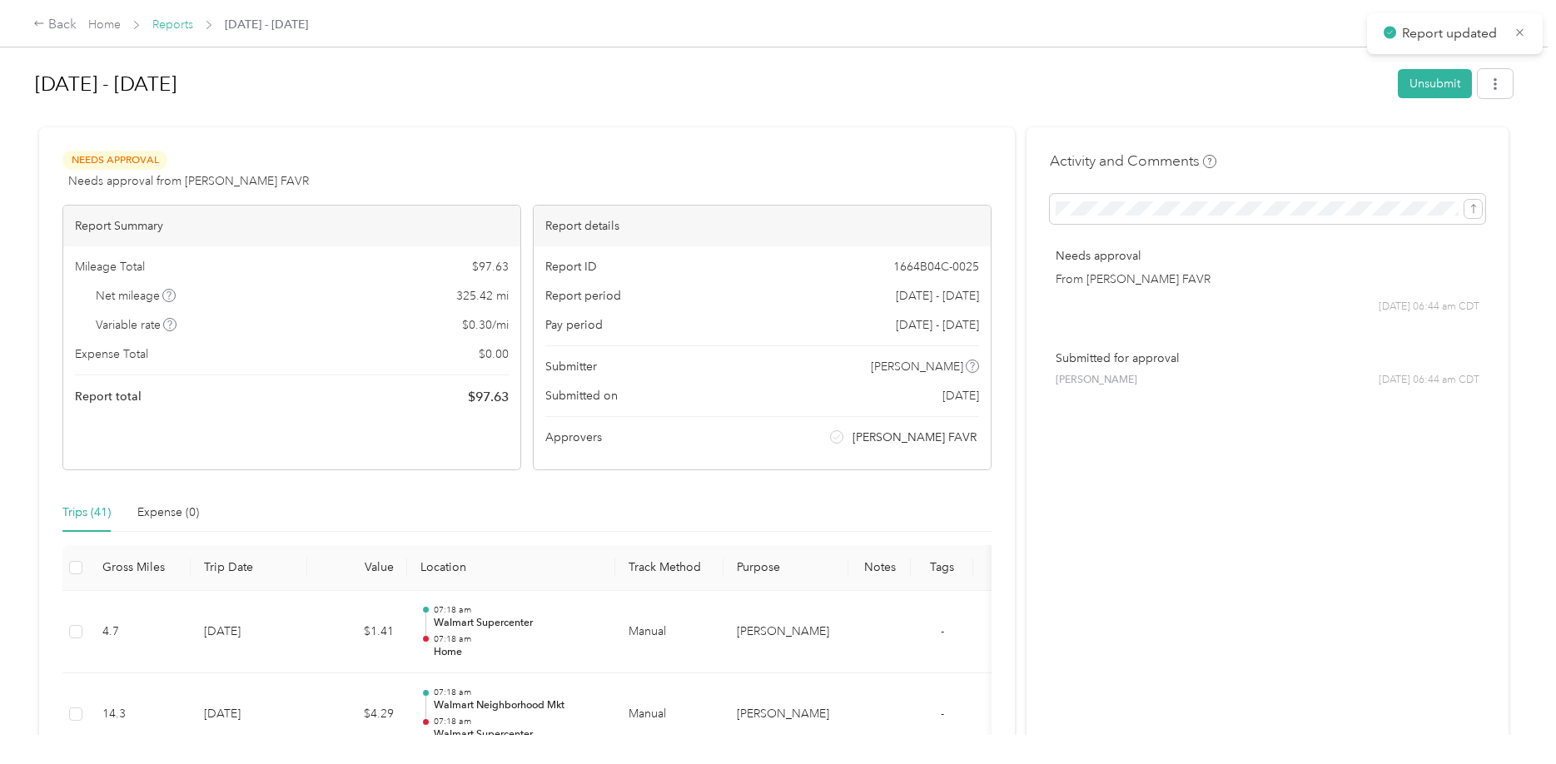
click at [158, 22] on link "Reports" at bounding box center [172, 24] width 41 height 14
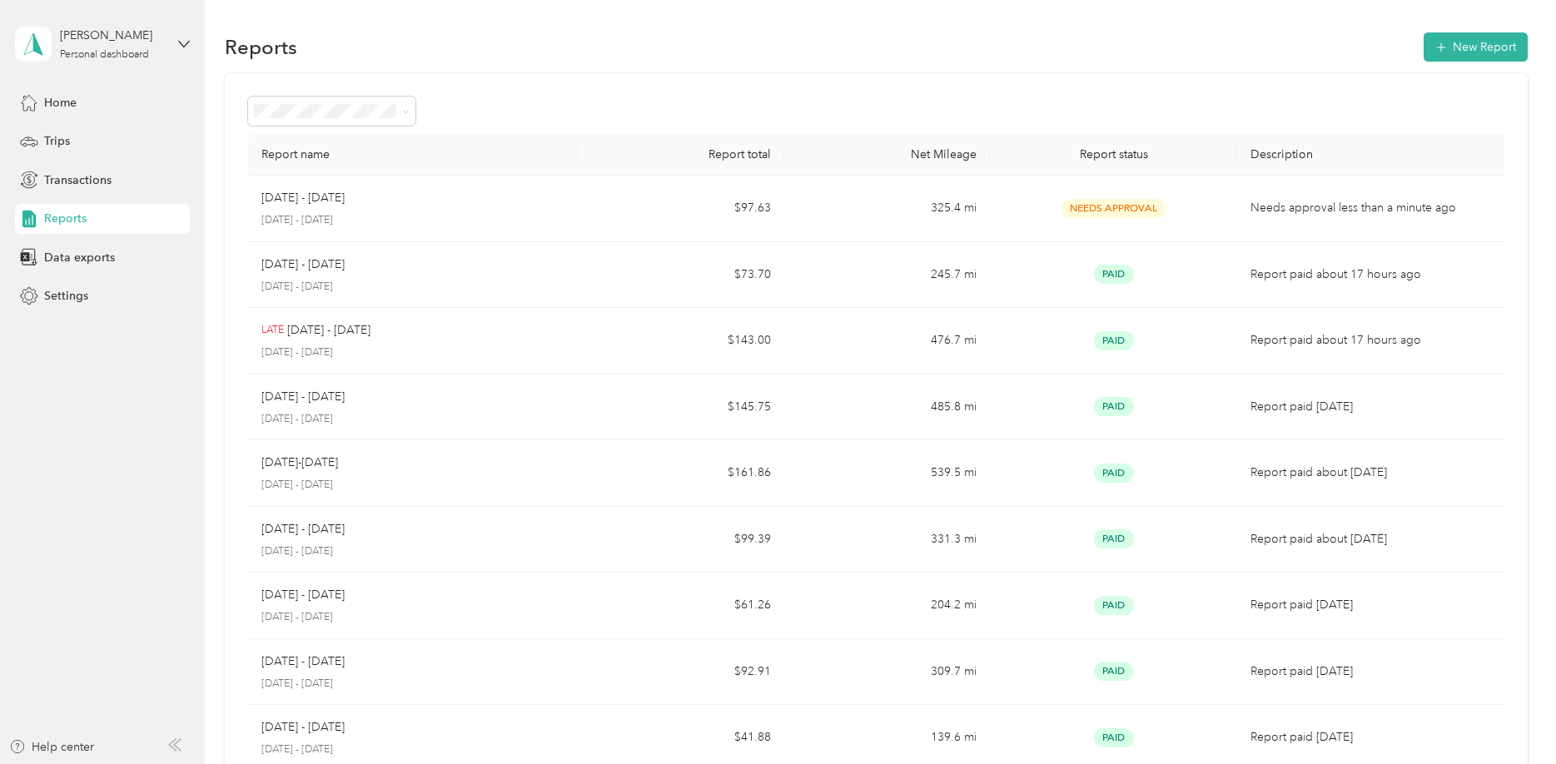
click at [693, 58] on div "Reports New Report" at bounding box center [876, 46] width 1302 height 35
drag, startPoint x: 693, startPoint y: 58, endPoint x: 607, endPoint y: 77, distance: 87.7
click at [691, 62] on div "Reports New Report" at bounding box center [876, 46] width 1302 height 35
click at [607, 77] on div "Report name Report total Net Mileage Report status Description [DATE] - [DATE] …" at bounding box center [876, 490] width 1302 height 835
